Goal: Transaction & Acquisition: Download file/media

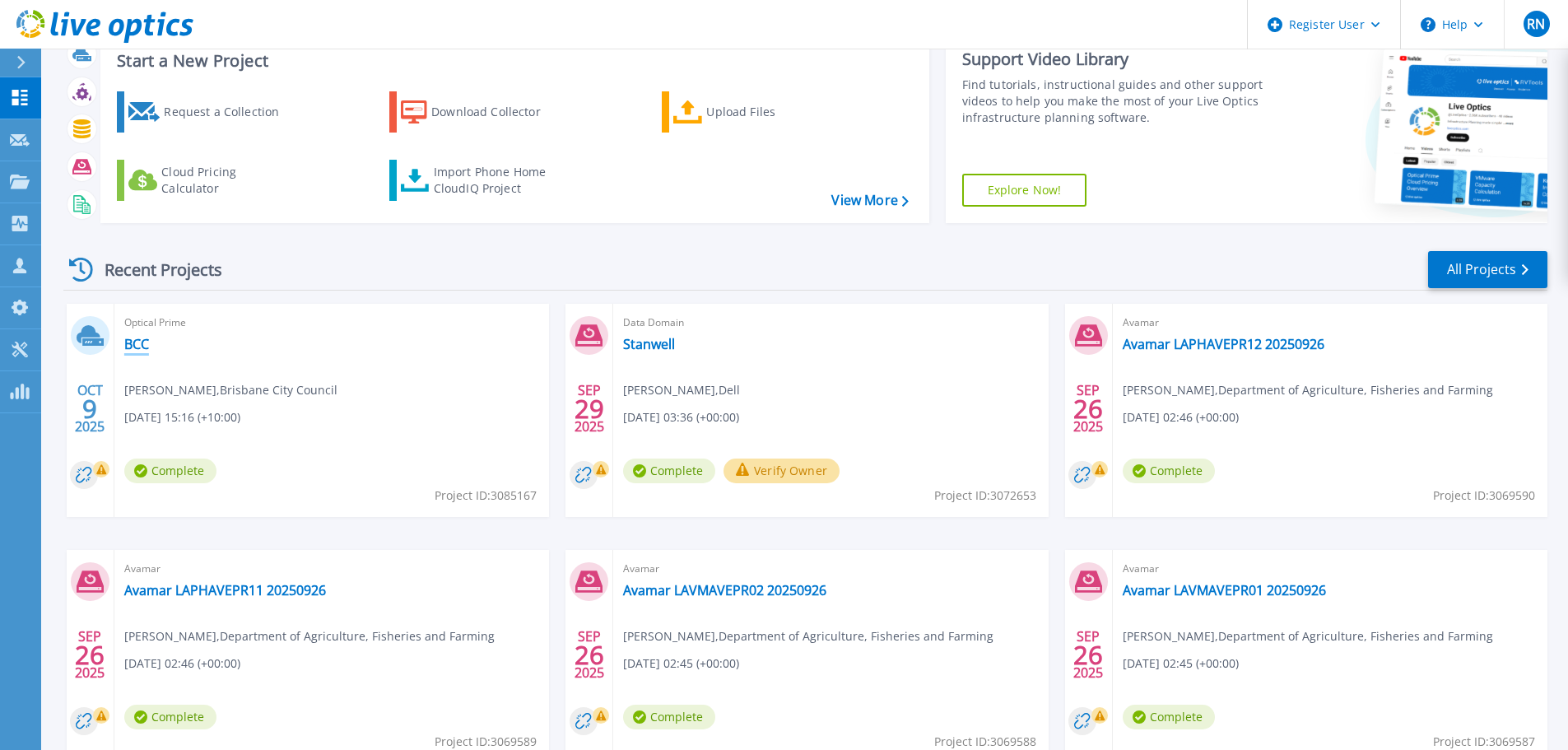
scroll to position [82, 0]
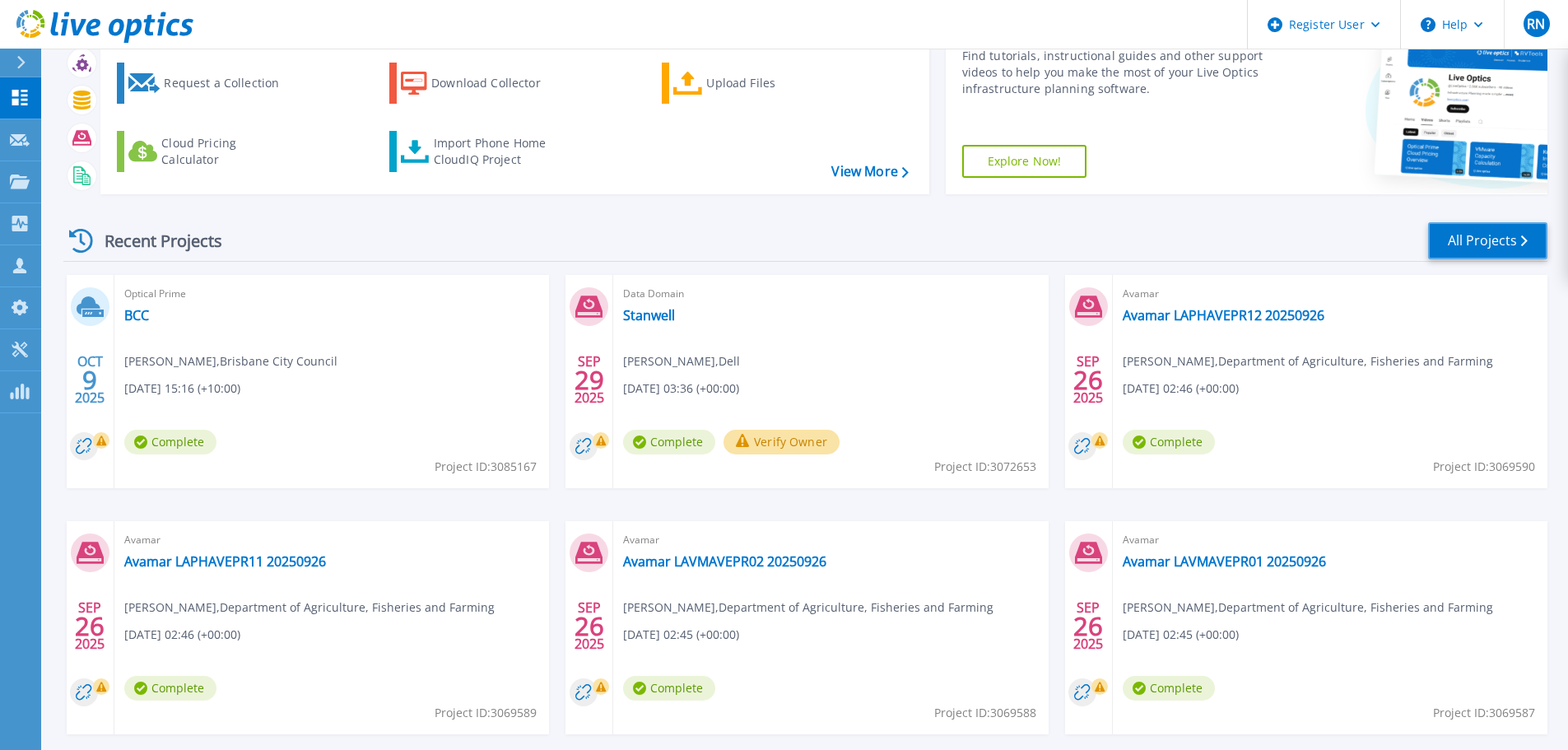
click at [1487, 238] on link "All Projects" at bounding box center [1488, 241] width 120 height 37
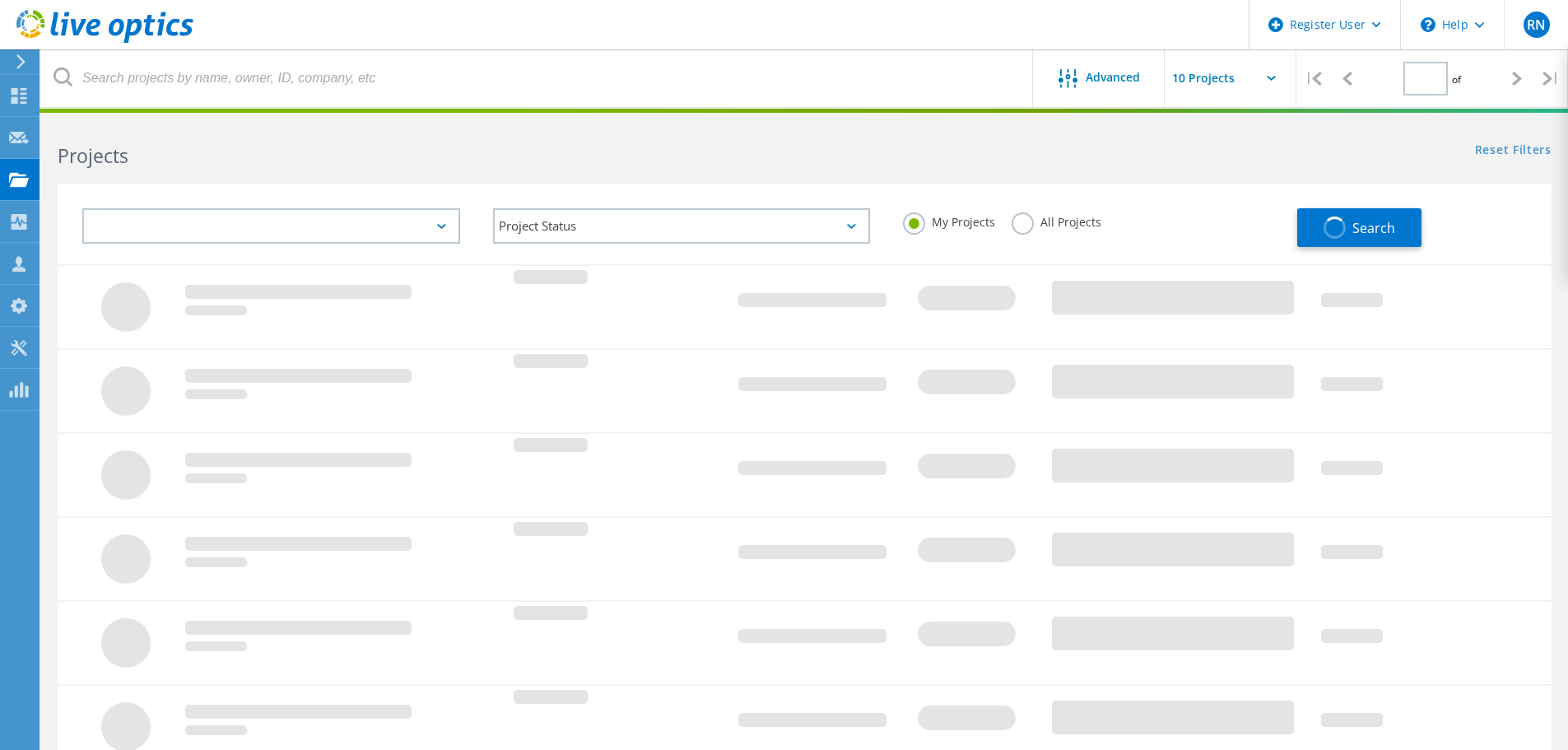
type input "1"
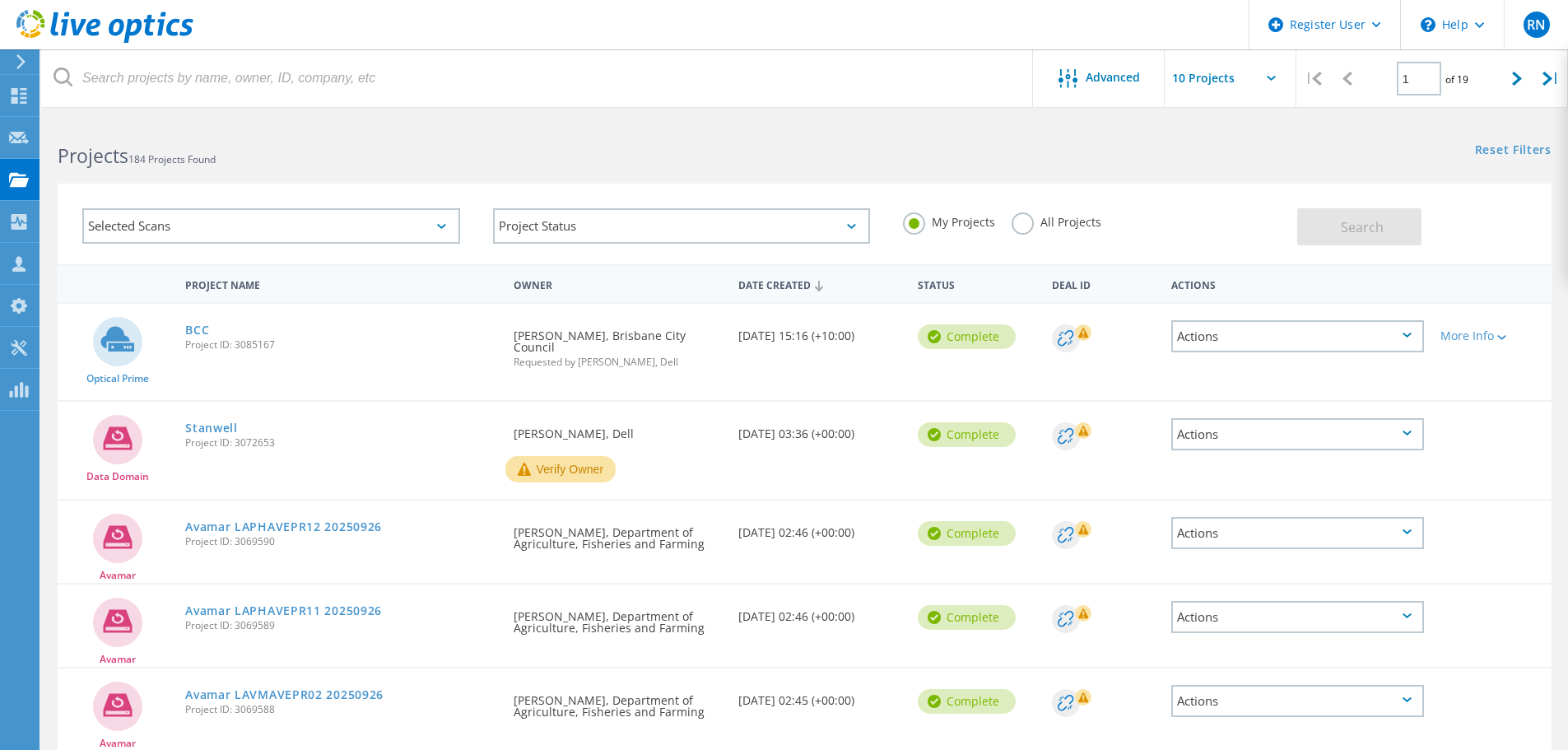
click at [389, 235] on div "Selected Scans" at bounding box center [270, 225] width 377 height 35
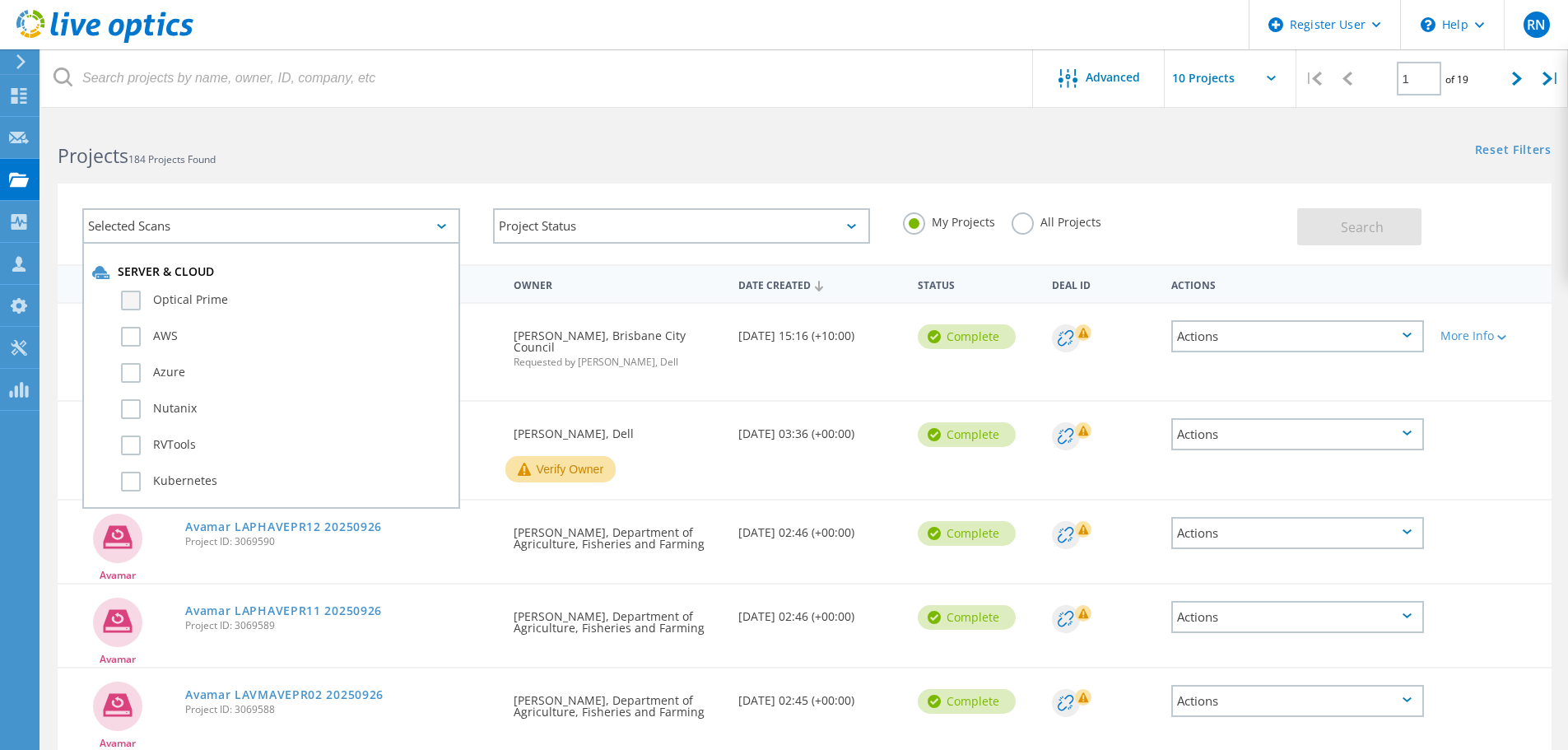
click at [134, 308] on label "Optical Prime" at bounding box center [285, 300] width 329 height 20
click at [0, 0] on input "Optical Prime" at bounding box center [0, 0] width 0 height 0
click at [1303, 236] on button "Search" at bounding box center [1358, 226] width 124 height 37
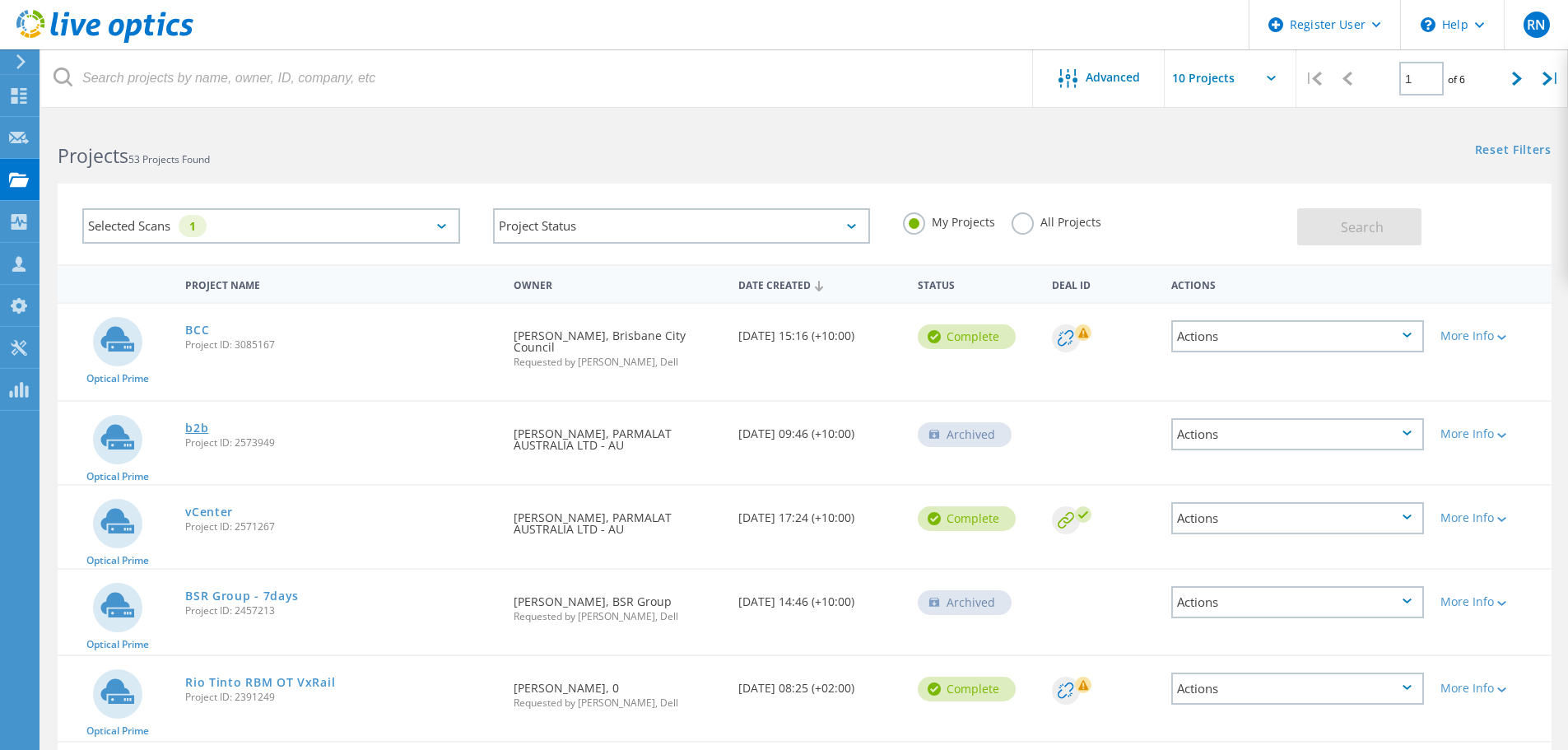
click at [193, 423] on link "b2b" at bounding box center [197, 428] width 24 height 12
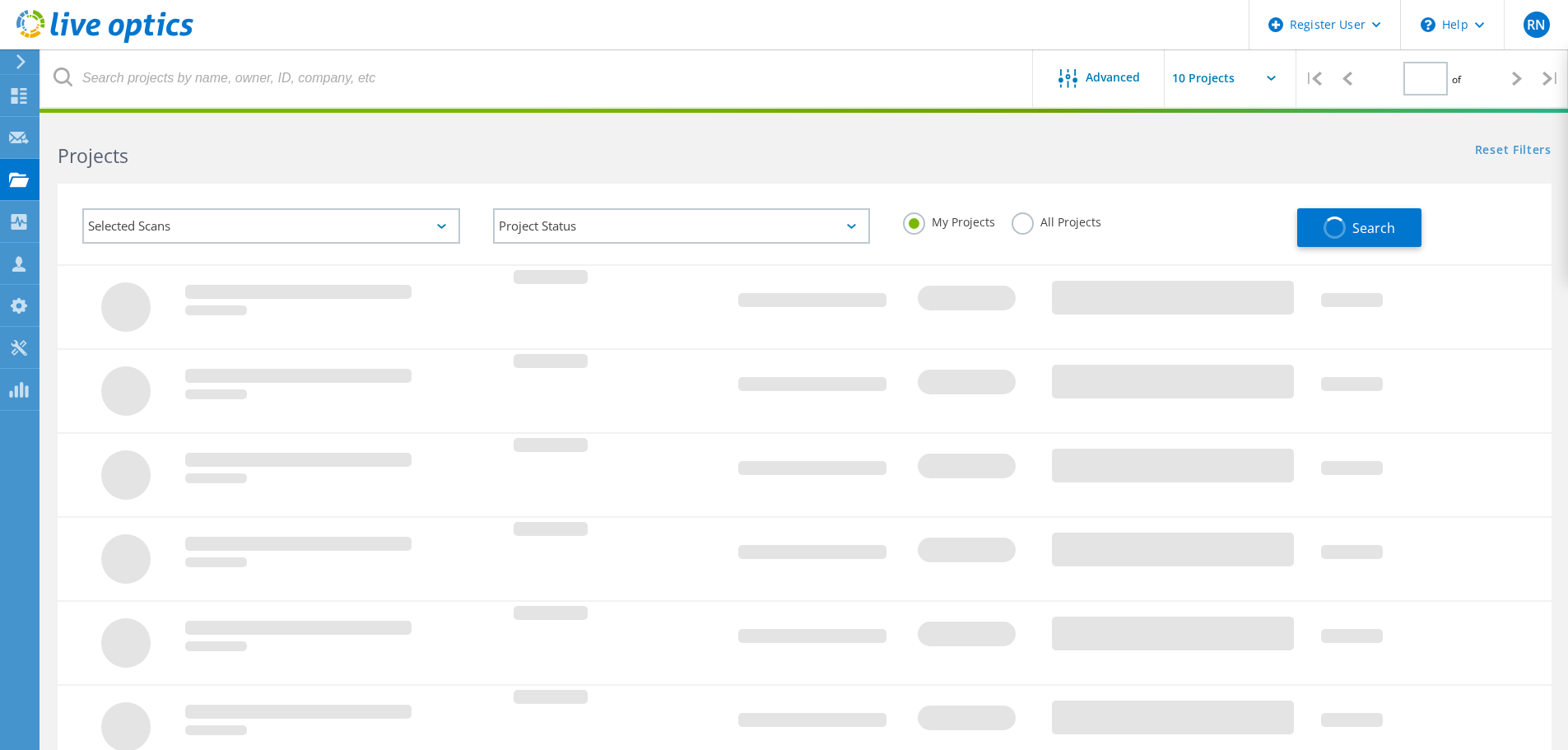
type input "1"
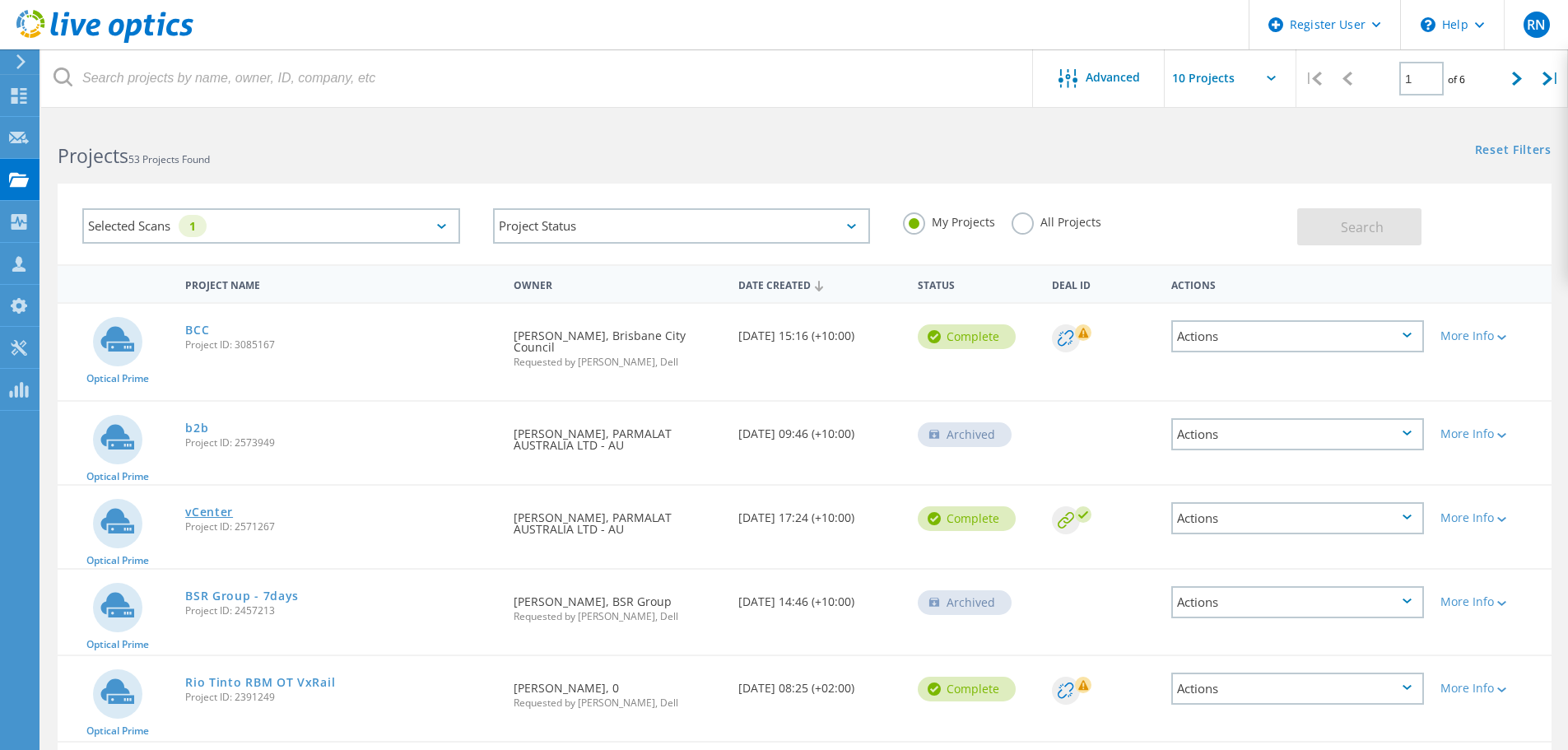
click at [215, 506] on link "vCenter" at bounding box center [209, 512] width 48 height 12
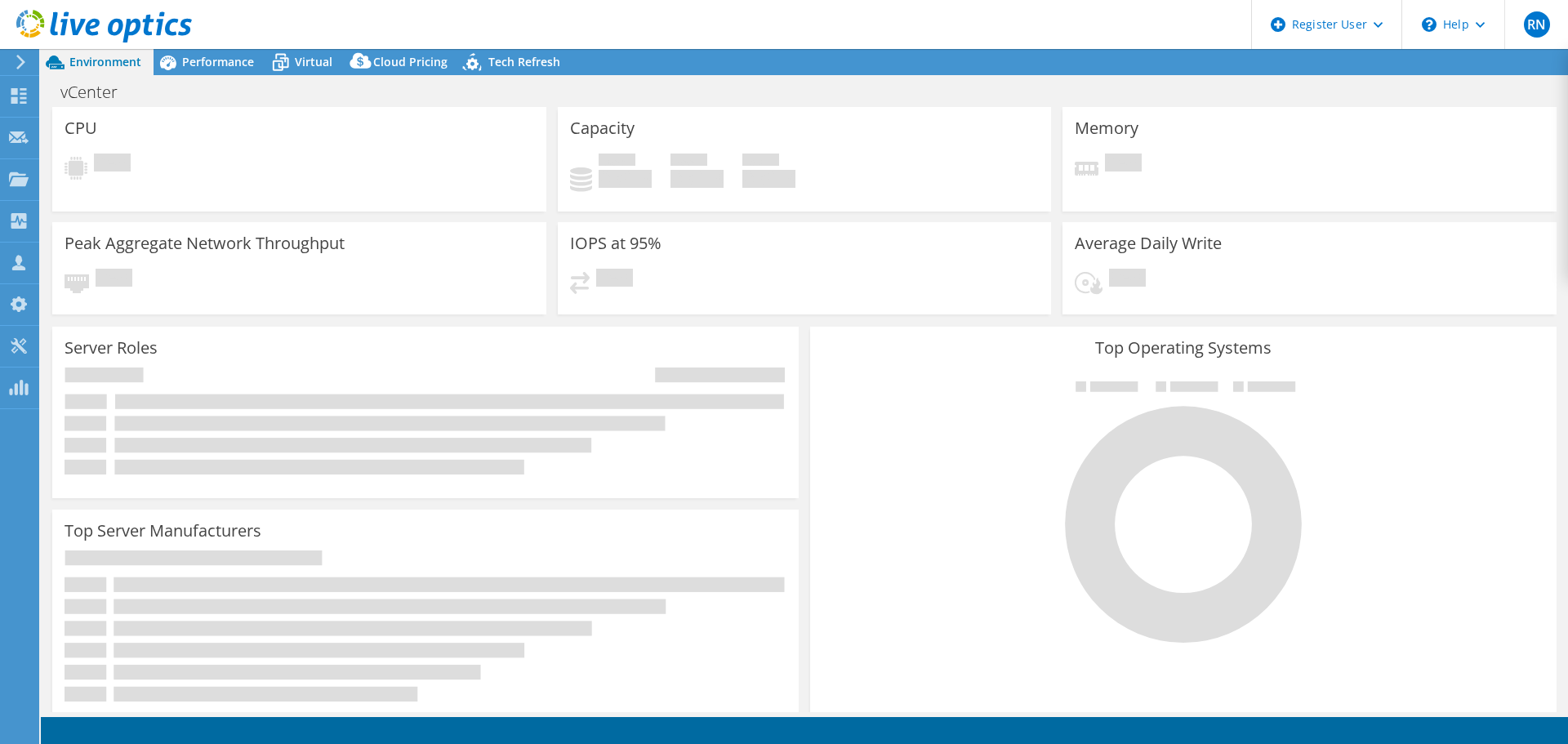
select select "Australia"
select select "USD"
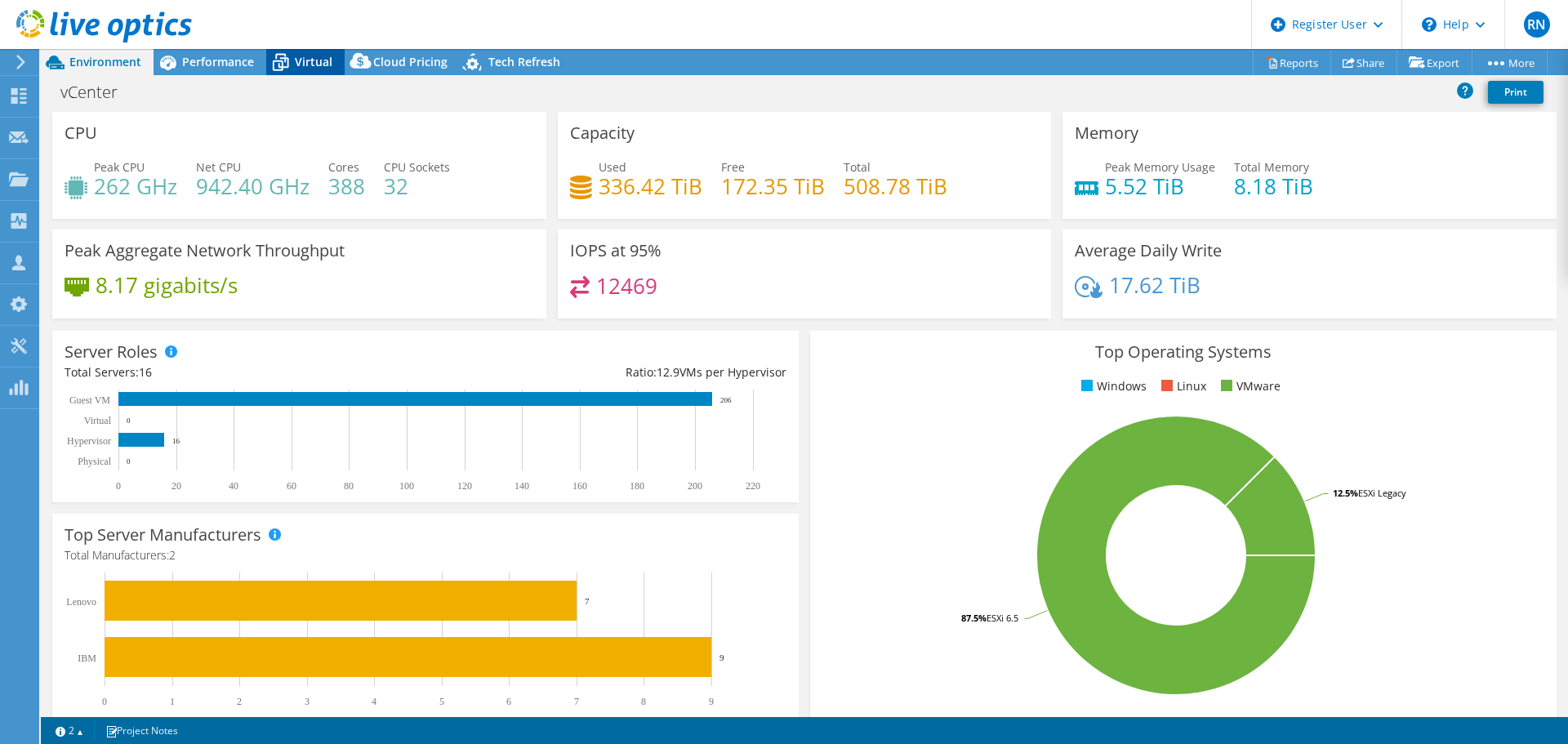
click at [307, 66] on span "Virtual" at bounding box center [313, 61] width 38 height 16
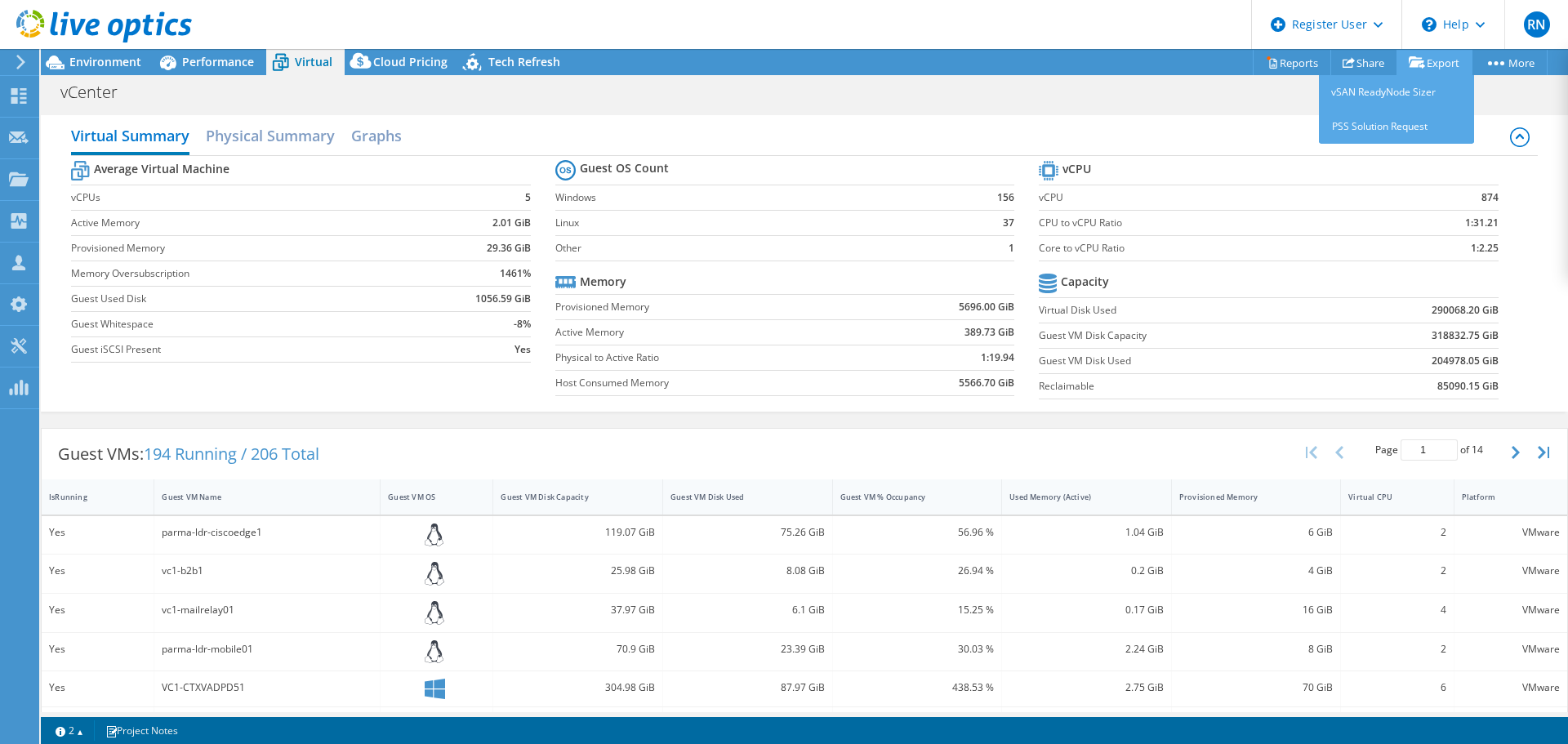
click at [1413, 61] on icon at bounding box center [1417, 62] width 17 height 13
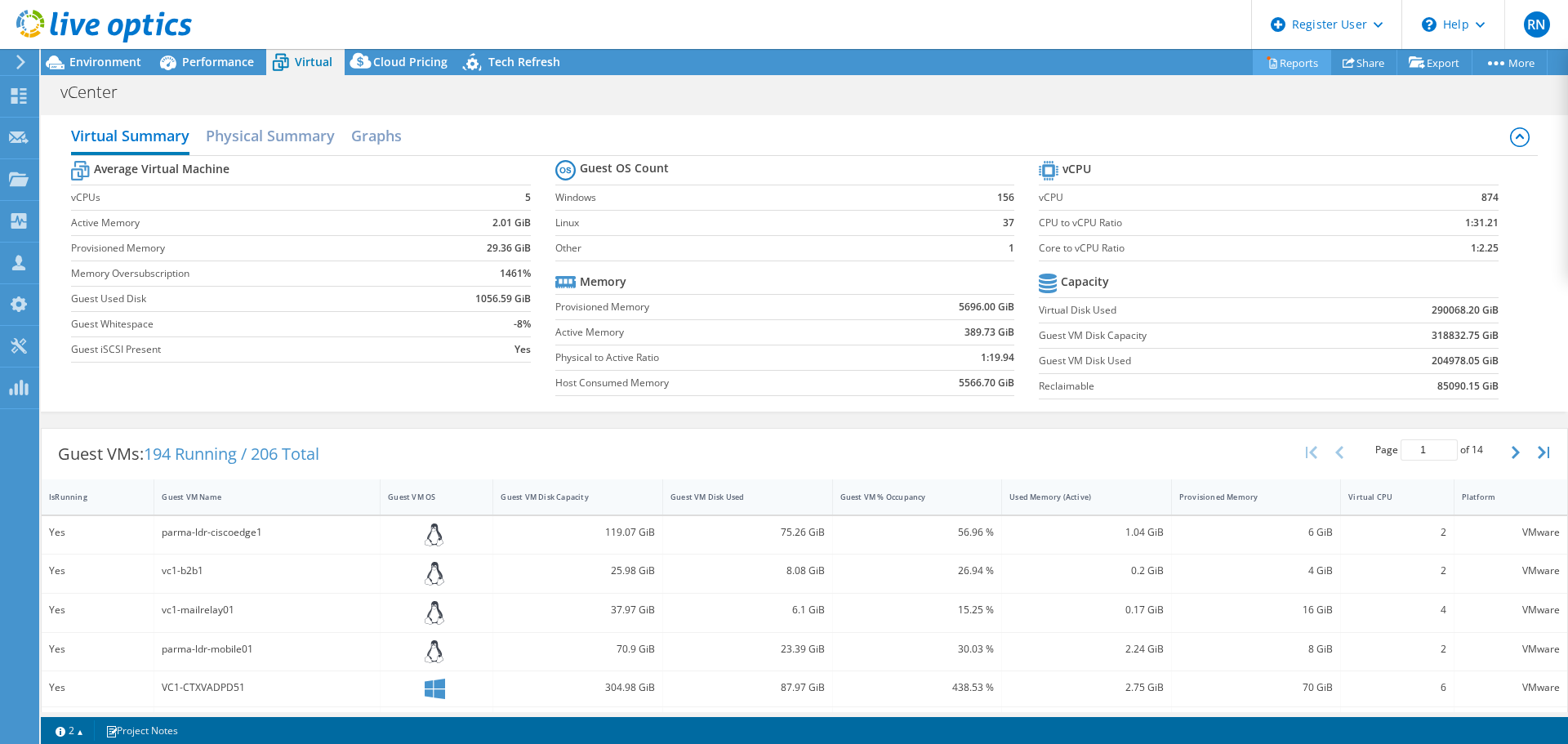
click at [1281, 61] on link "Reports" at bounding box center [1292, 62] width 79 height 25
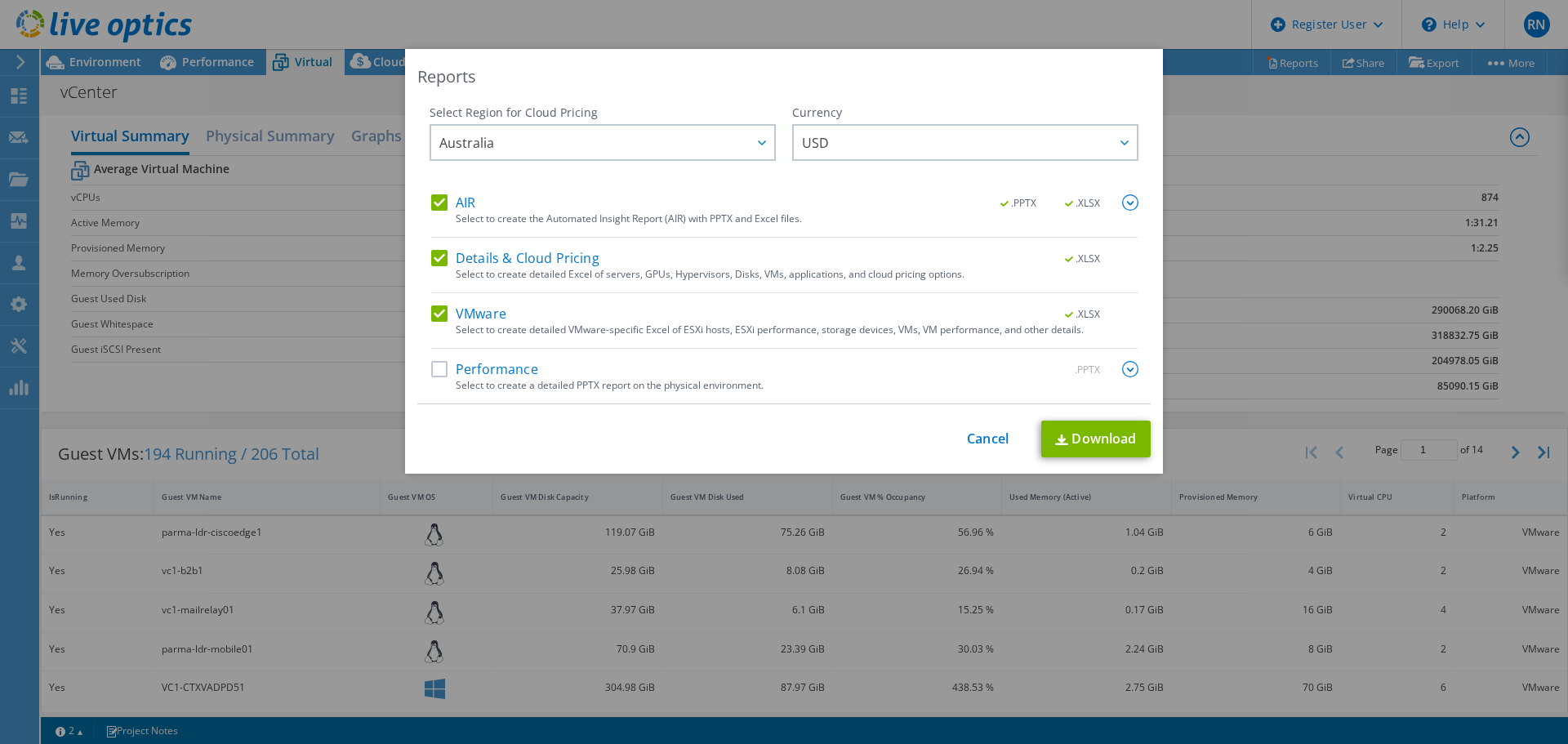
click at [434, 255] on label "Details & Cloud Pricing" at bounding box center [515, 258] width 168 height 17
click at [0, 0] on input "Details & Cloud Pricing" at bounding box center [0, 0] width 0 height 0
click at [433, 198] on label "AIR" at bounding box center [452, 202] width 44 height 17
click at [0, 0] on input "AIR" at bounding box center [0, 0] width 0 height 0
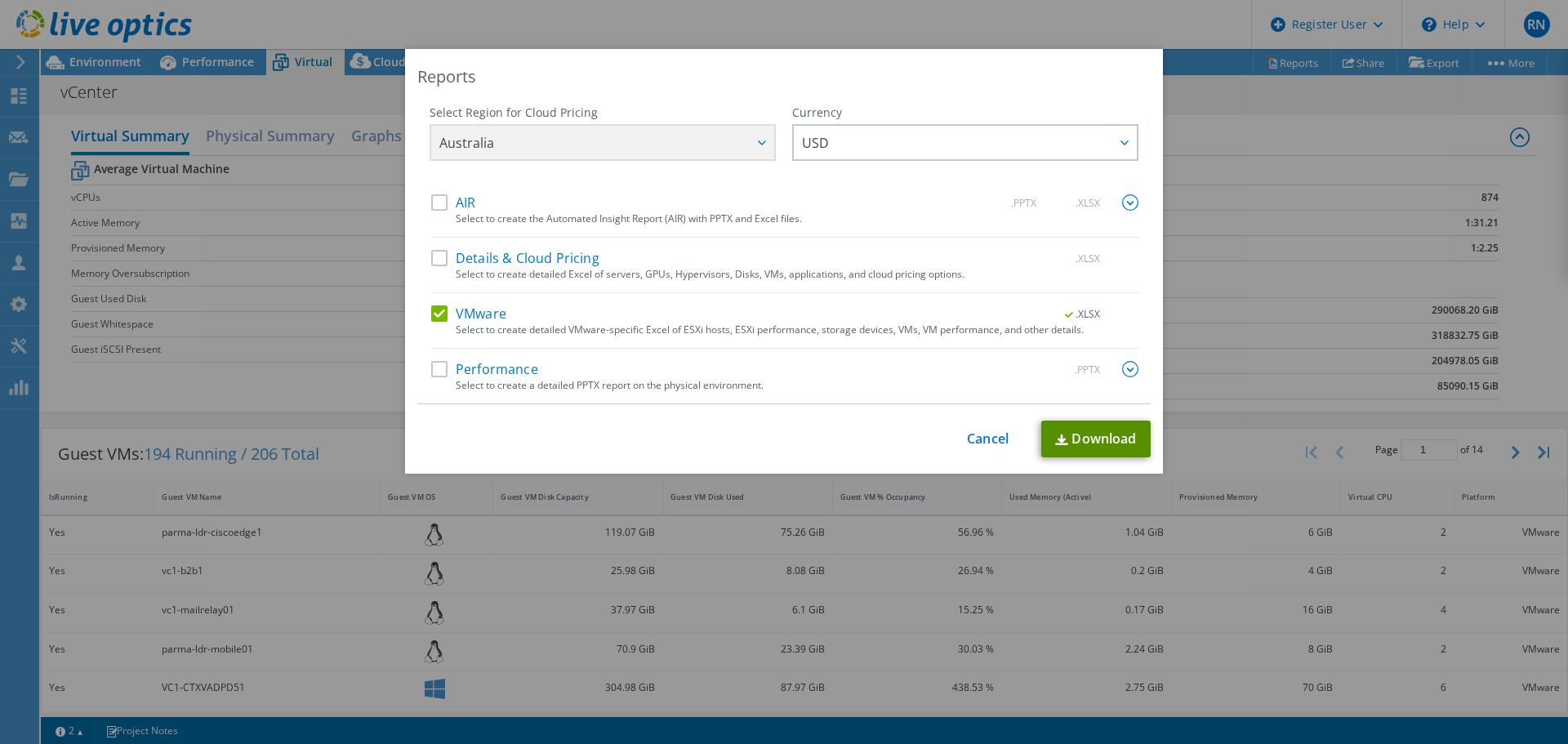
click at [1085, 440] on link "Download" at bounding box center [1096, 439] width 110 height 37
click at [990, 441] on link "Cancel" at bounding box center [987, 439] width 42 height 16
